Goal: Information Seeking & Learning: Learn about a topic

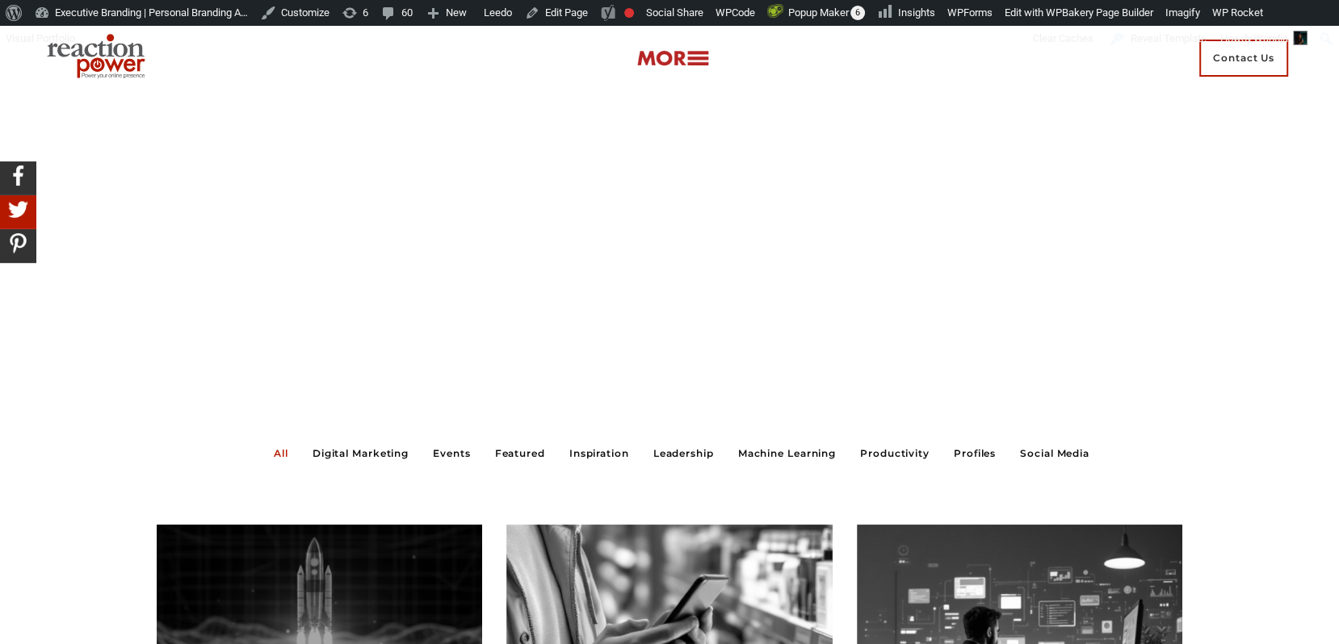
click at [677, 62] on img at bounding box center [672, 58] width 73 height 19
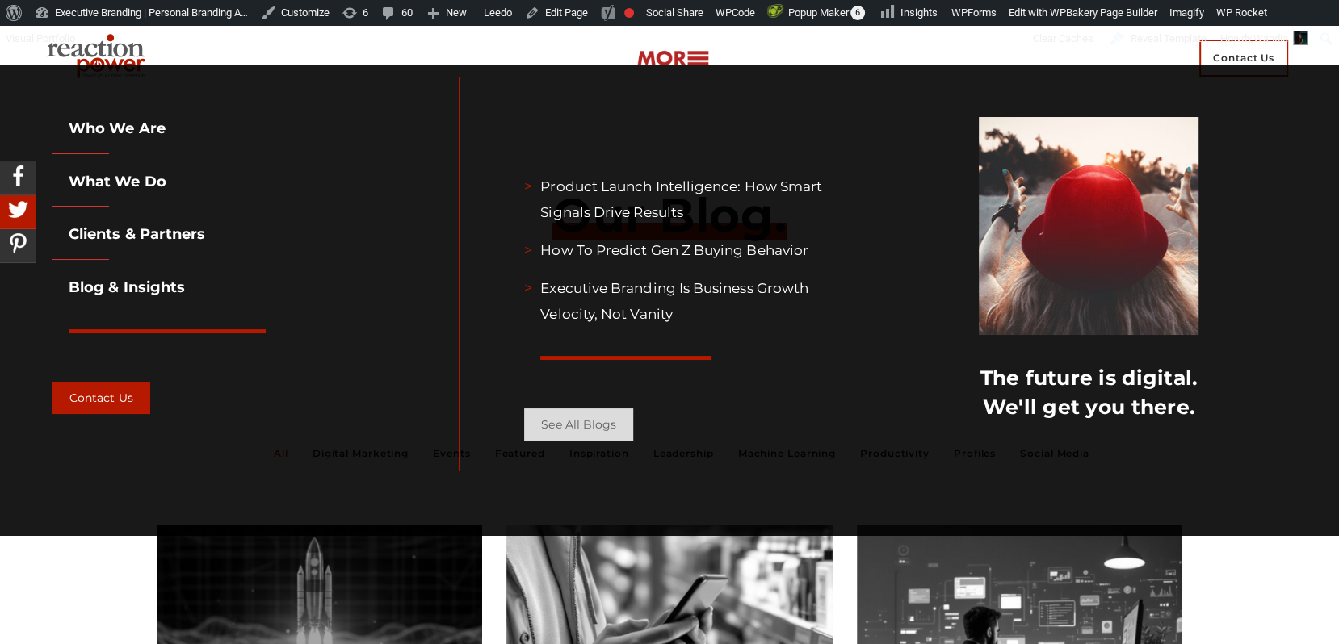
click at [598, 427] on link "See all Blogs" at bounding box center [578, 425] width 109 height 32
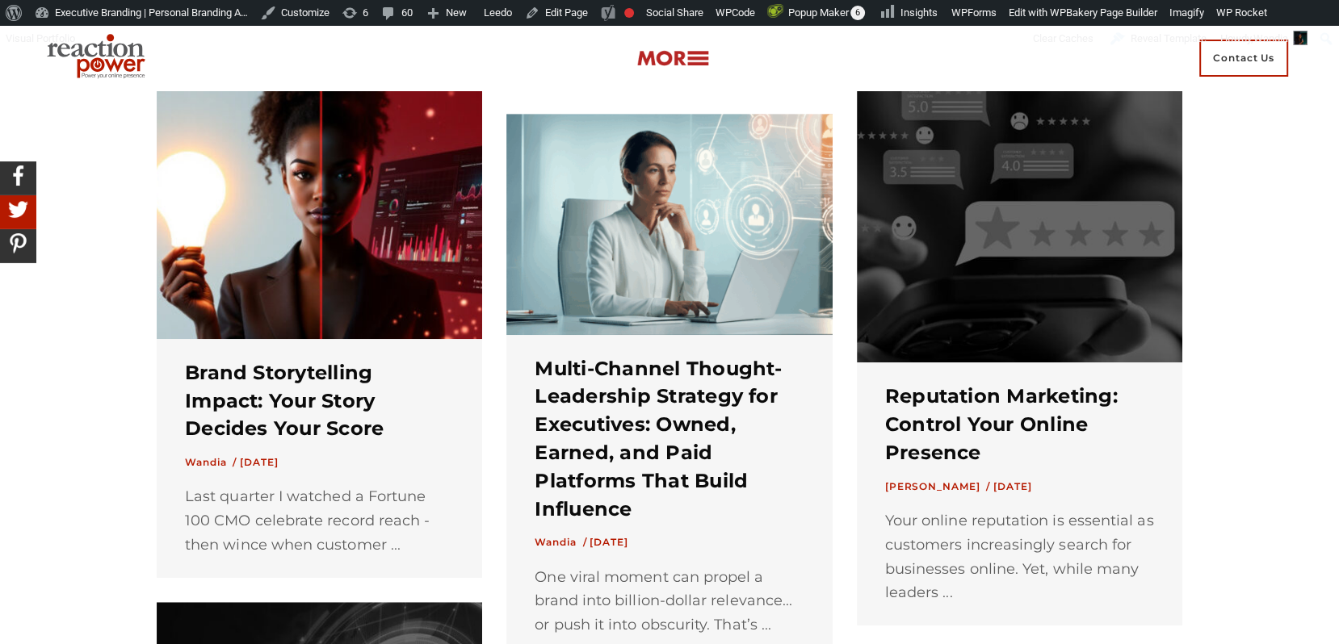
scroll to position [947, 0]
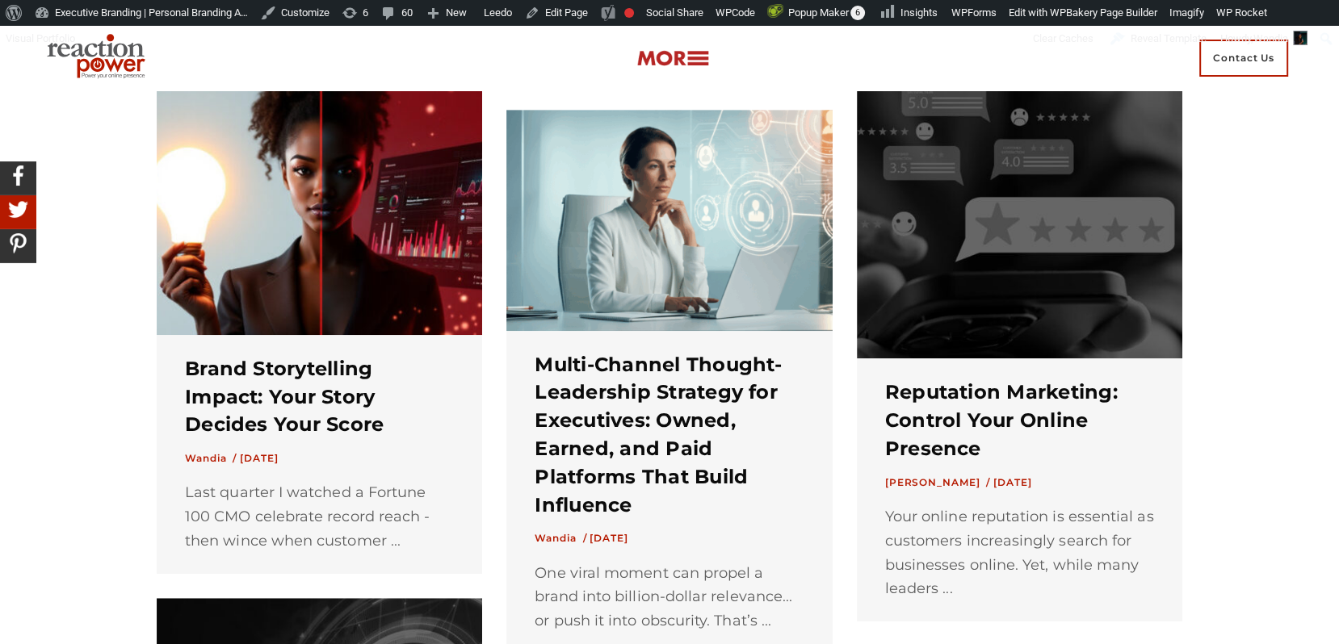
click at [565, 541] on link "Wandia /" at bounding box center [561, 538] width 52 height 12
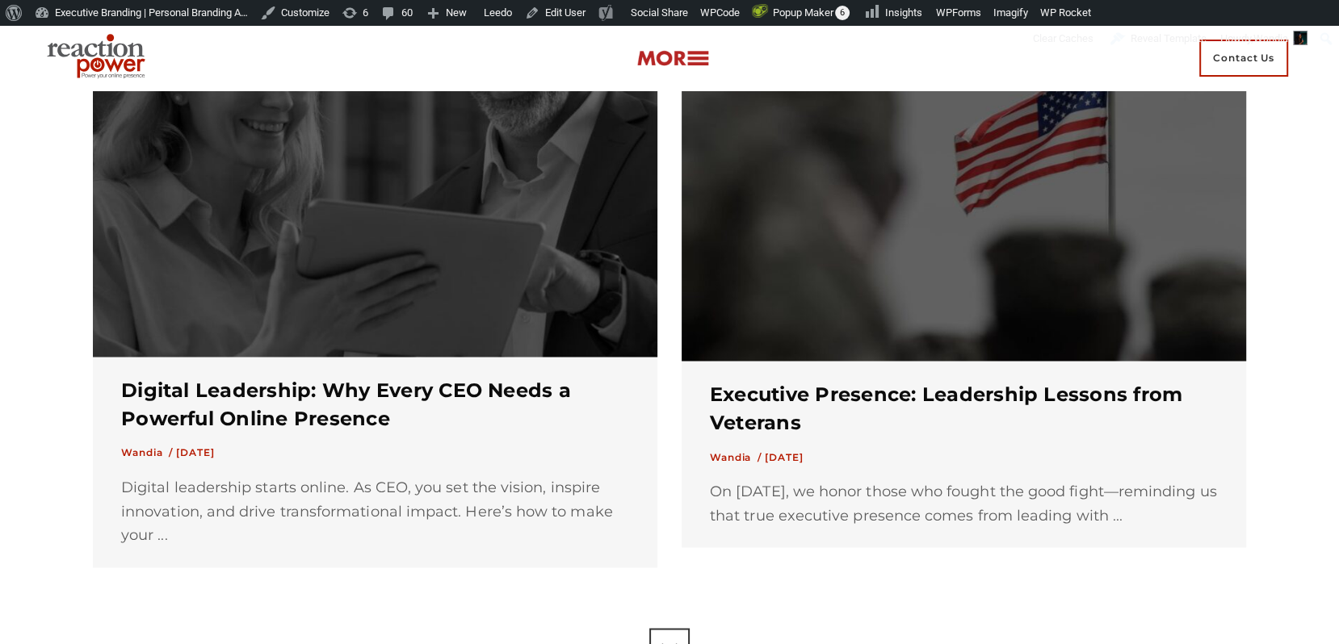
scroll to position [2557, 0]
